Goal: Task Accomplishment & Management: Use online tool/utility

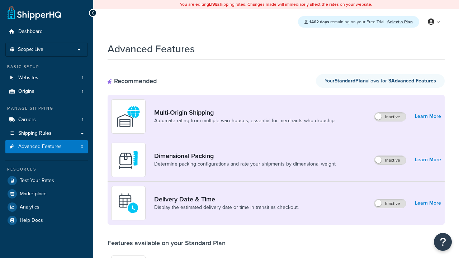
scroll to position [187, 0]
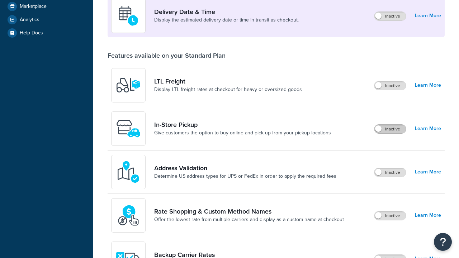
click at [390, 129] on label "Inactive" at bounding box center [390, 129] width 32 height 9
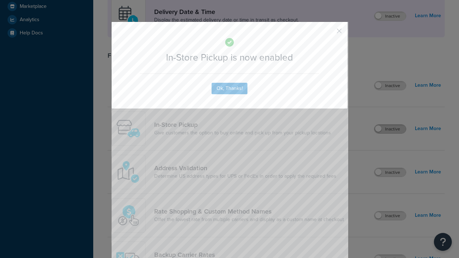
scroll to position [201, 0]
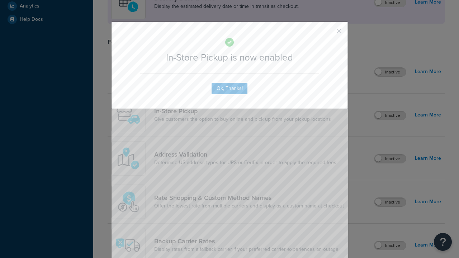
click at [328, 33] on button "button" at bounding box center [329, 34] width 2 height 2
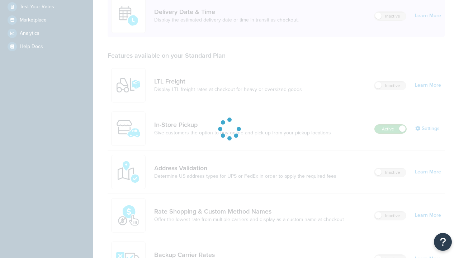
click at [390, 125] on label "Active" at bounding box center [391, 129] width 32 height 9
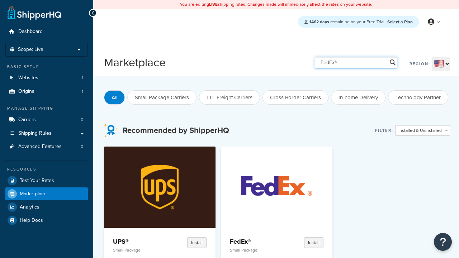
type input "FedEx®"
click at [230, 241] on h4 "FedEx®" at bounding box center [254, 241] width 48 height 9
